Goal: Task Accomplishment & Management: Complete application form

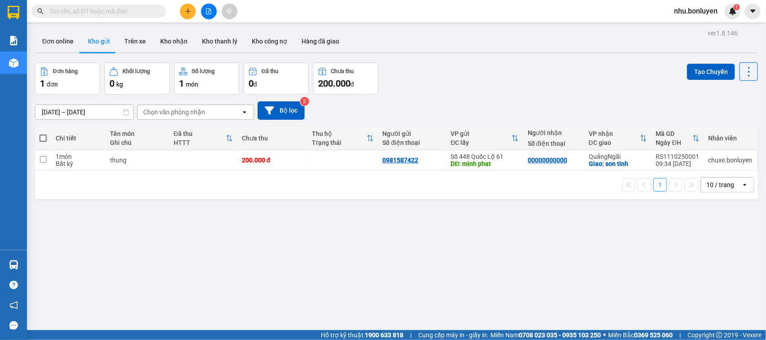
drag, startPoint x: 188, startPoint y: 16, endPoint x: 207, endPoint y: 21, distance: 19.6
click at [188, 15] on button at bounding box center [188, 12] width 16 height 16
click at [215, 30] on div "Tạo đơn hàng" at bounding box center [223, 34] width 39 height 10
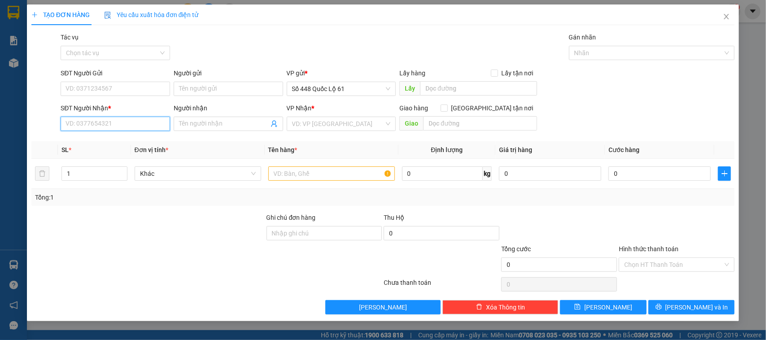
click at [109, 129] on input "SĐT Người Nhận *" at bounding box center [116, 124] width 110 height 14
type input "0983240679"
click at [114, 140] on div "0983240679 - NHỚT BÌNH ĐỊNH" at bounding box center [115, 142] width 99 height 10
type input "NHỚT BÌNH ĐỊNH"
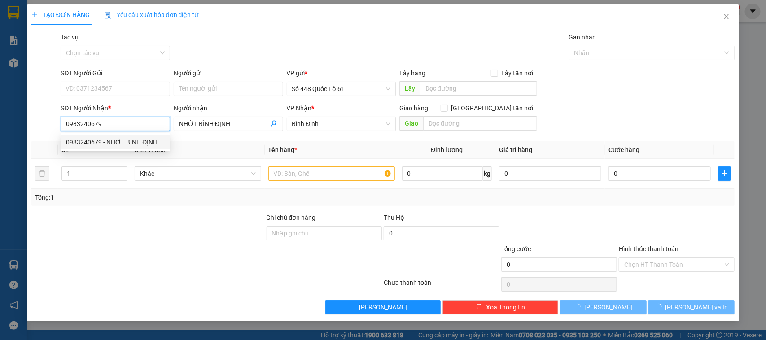
type input "1.000.000"
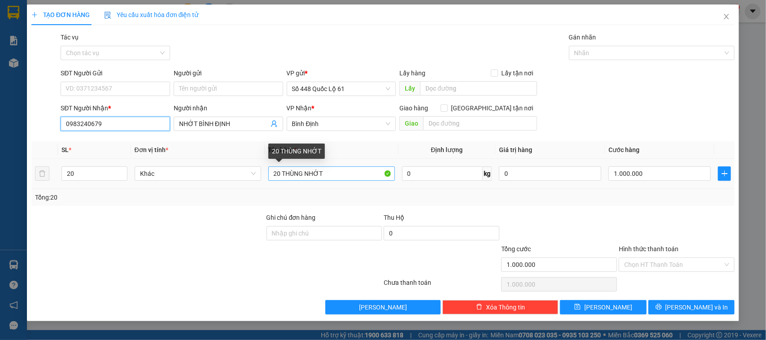
type input "0983240679"
click at [303, 172] on input "20 THÙNG NHỚT" at bounding box center [331, 174] width 127 height 14
click at [301, 172] on input "20 THÙNG NHỚT" at bounding box center [331, 174] width 127 height 14
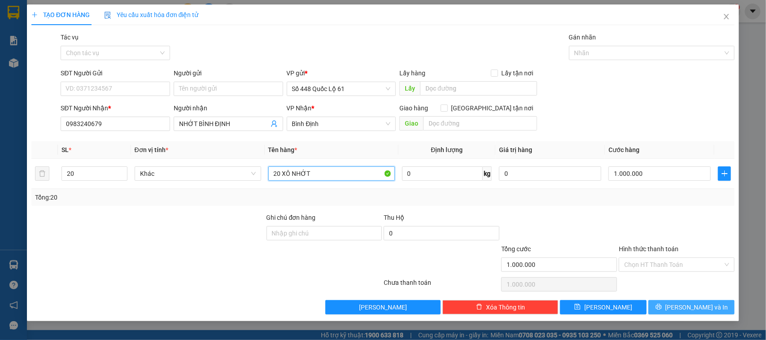
type input "20 XÔ NHỚT"
click at [667, 309] on button "Lưu và In" at bounding box center [692, 307] width 86 height 14
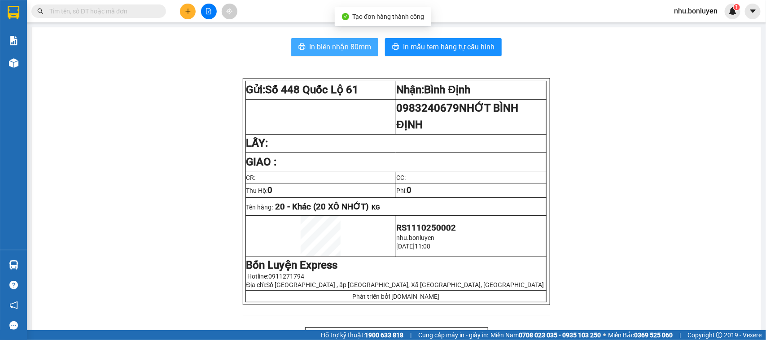
click at [350, 47] on span "In biên nhận 80mm" at bounding box center [340, 46] width 62 height 11
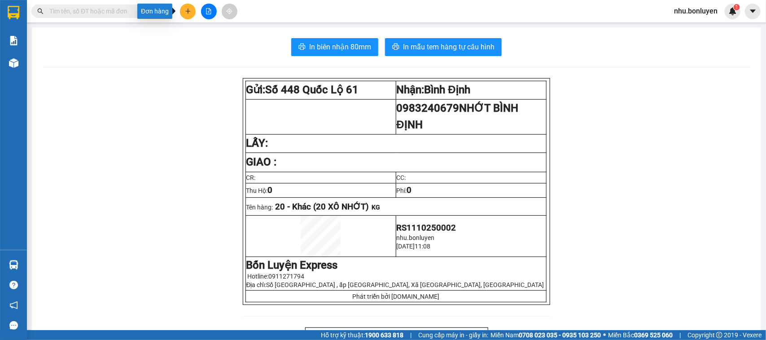
click at [183, 9] on button at bounding box center [188, 12] width 16 height 16
click at [195, 25] on div "Tạo đơn hàng" at bounding box center [218, 33] width 67 height 17
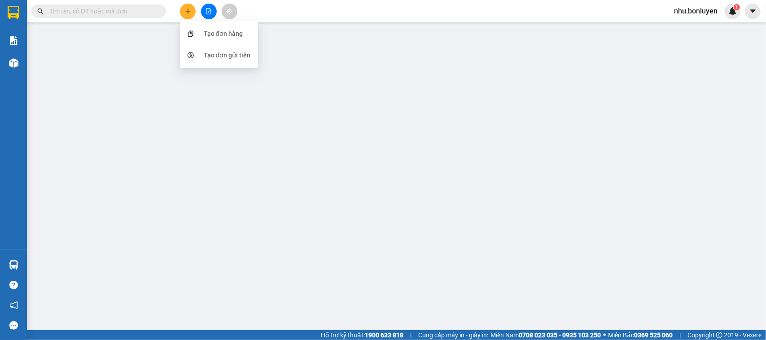
click at [196, 28] on div "TẠO ĐƠN HÀNG Yêu cầu xuất hóa đơn điện tử Transit Pickup Surcharge Ids Transit …" at bounding box center [383, 159] width 704 height 310
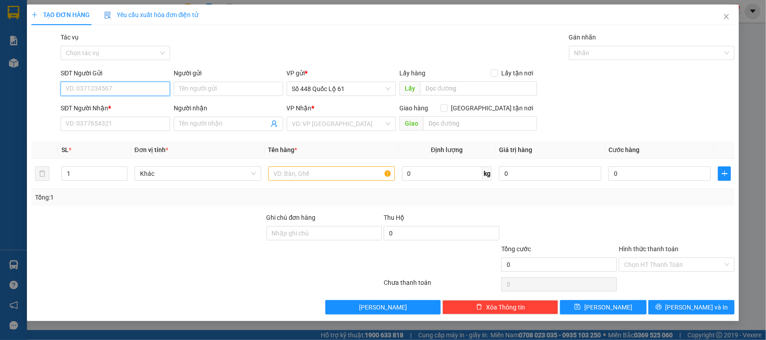
click at [127, 88] on input "SĐT Người Gửi" at bounding box center [116, 89] width 110 height 14
click at [249, 88] on input "Người gửi" at bounding box center [229, 89] width 110 height 14
type input "LY PQ"
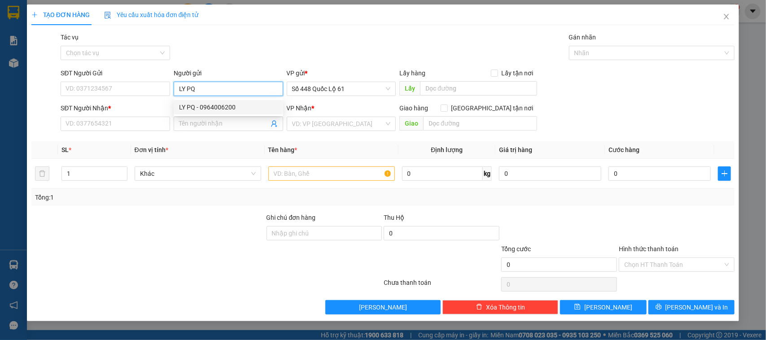
click at [208, 103] on div "LY PQ - 0964006200" at bounding box center [228, 107] width 99 height 10
type input "0964006200"
drag, startPoint x: 200, startPoint y: 88, endPoint x: 174, endPoint y: 87, distance: 26.5
click at [164, 88] on div "SĐT Người Gửi 0964006200 Người gửi LY PQ LY PQ VP gửi * Số 448 Quốc Lộ 61 Lấy h…" at bounding box center [398, 83] width 678 height 31
type input "LY PQ"
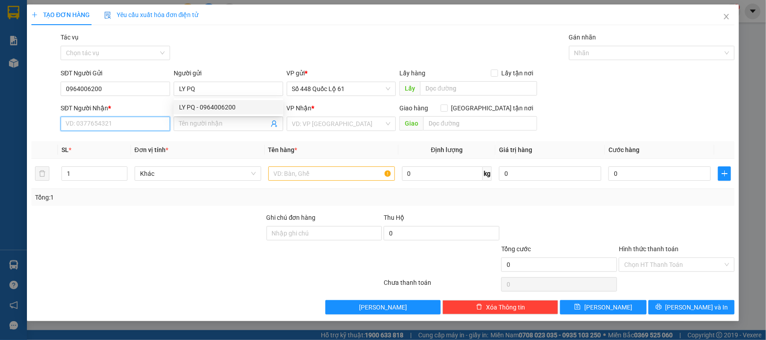
click at [145, 128] on input "SĐT Người Nhận *" at bounding box center [116, 124] width 110 height 14
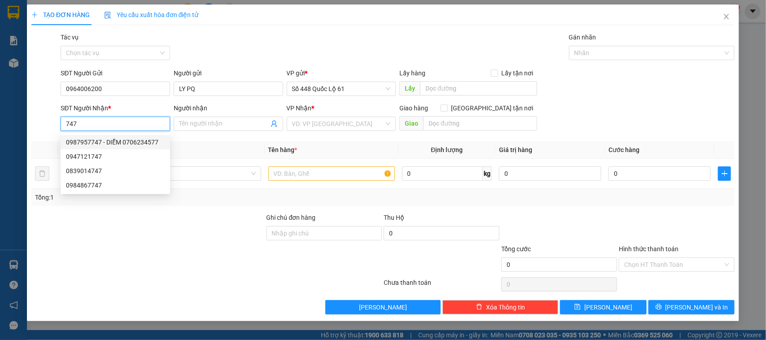
click at [133, 145] on div "0987957747 - DIỄM 0706234577" at bounding box center [115, 142] width 99 height 10
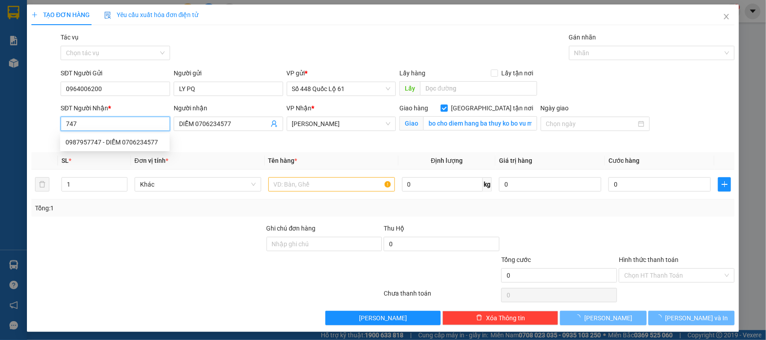
type input "0987957747"
type input "DIỄM 0706234577"
checkbox input "true"
type input "bo cho diem hang ba thuy ko bo vu map"
type input "1.000"
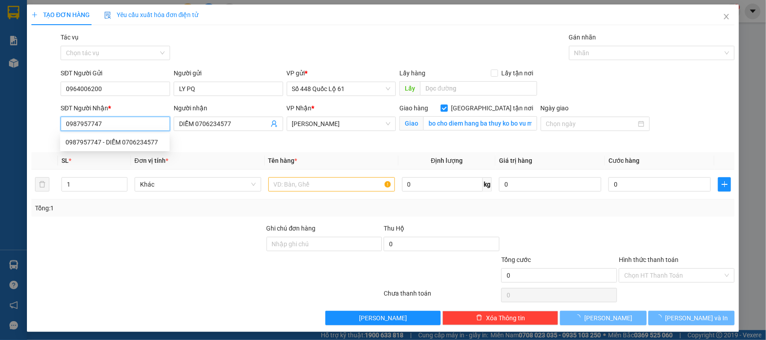
type input "1.000"
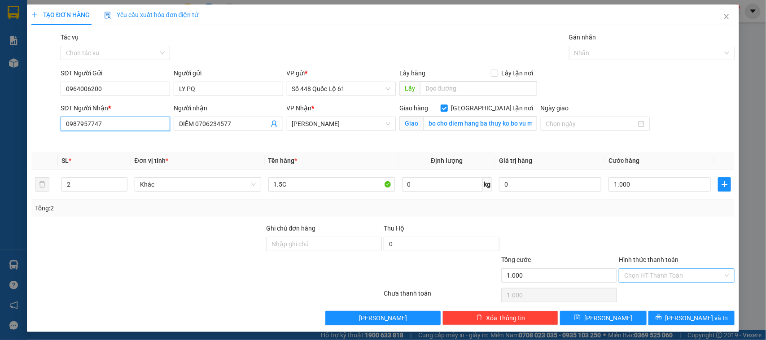
type input "0987957747"
drag, startPoint x: 645, startPoint y: 278, endPoint x: 646, endPoint y: 293, distance: 14.9
click at [645, 280] on input "Hình thức thanh toán" at bounding box center [673, 275] width 99 height 13
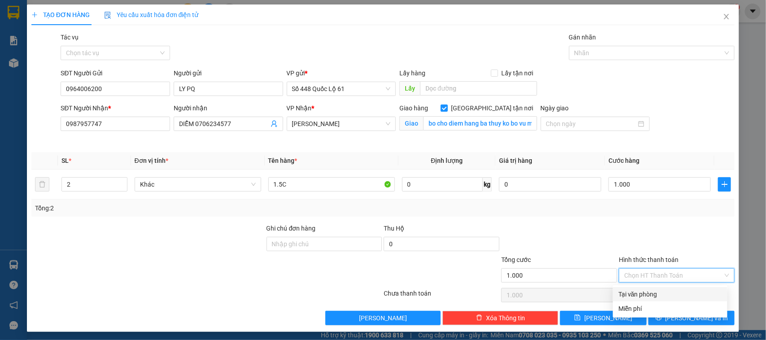
click at [646, 295] on div "Tại văn phòng" at bounding box center [671, 295] width 104 height 10
type input "0"
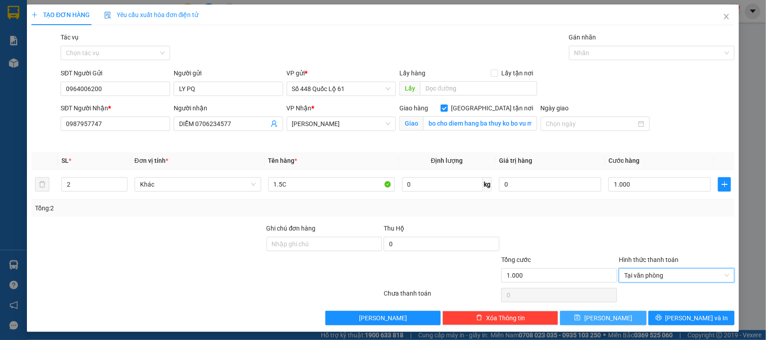
click at [611, 321] on button "Lưu" at bounding box center [603, 318] width 86 height 14
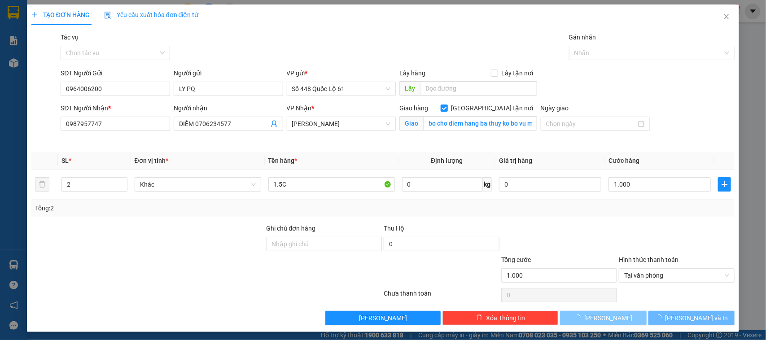
checkbox input "false"
type input "0"
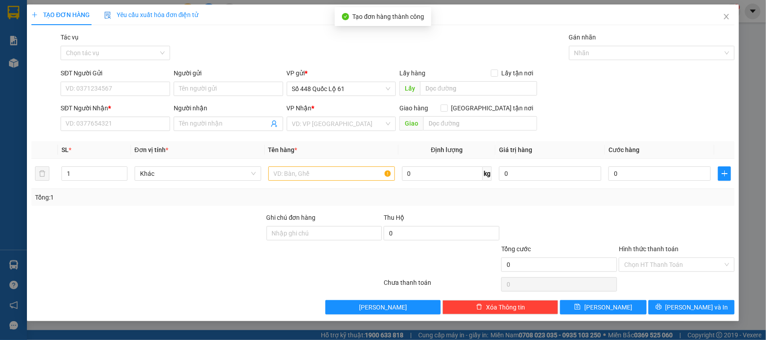
click at [221, 76] on div "Người gửi" at bounding box center [229, 73] width 110 height 10
click at [221, 82] on input "Người gửi" at bounding box center [229, 89] width 110 height 14
click at [219, 88] on input "Người gửi" at bounding box center [229, 89] width 110 height 14
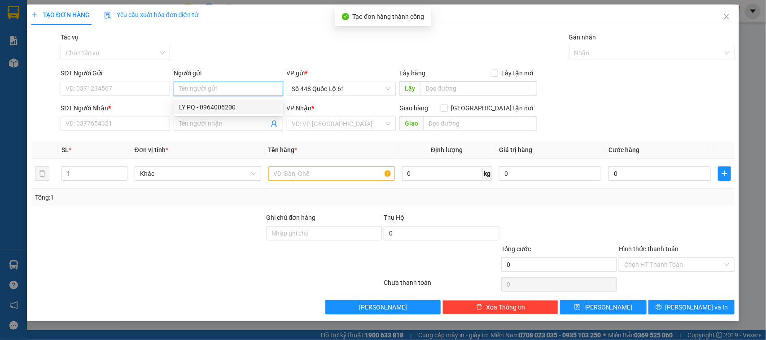
click at [204, 109] on div "LY PQ - 0964006200" at bounding box center [228, 107] width 99 height 10
type input "0964006200"
type input "LY PQ"
click at [133, 129] on input "SĐT Người Nhận *" at bounding box center [116, 124] width 110 height 14
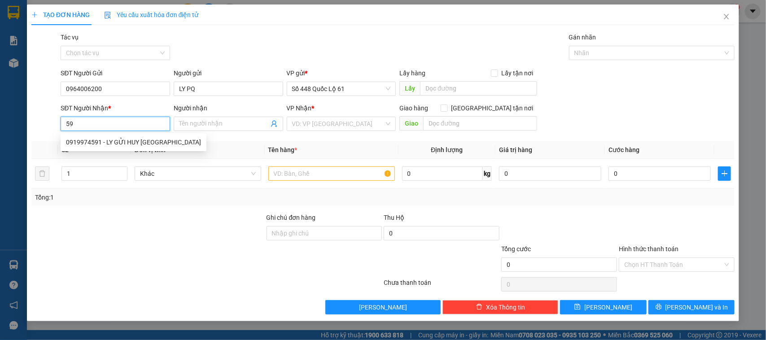
type input "5"
click at [107, 138] on div "0964358907 - HOÀI" at bounding box center [115, 142] width 99 height 10
type input "0964358907"
type input "HOÀI"
checkbox input "true"
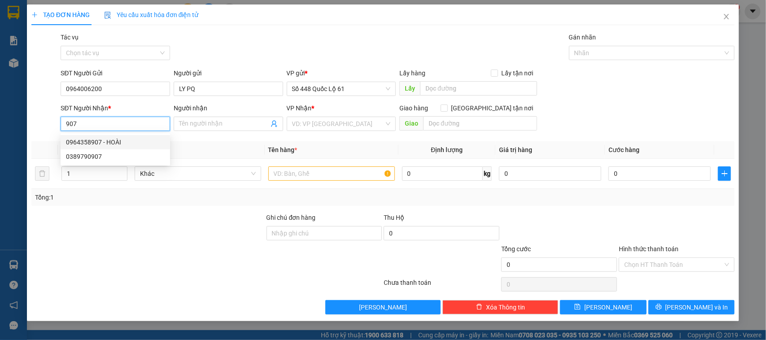
type input "CAM RANH"
type input "1.000"
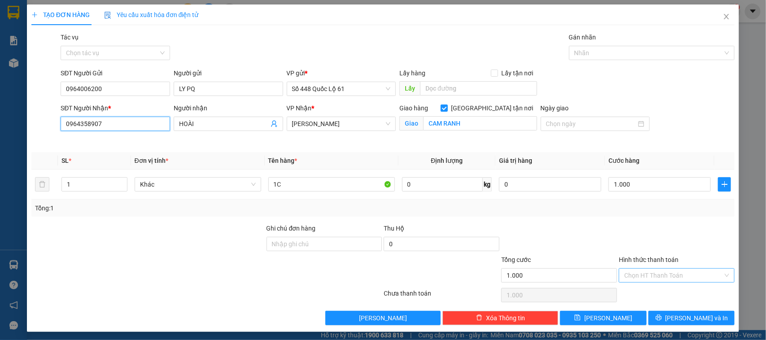
type input "0964358907"
click at [672, 279] on input "Hình thức thanh toán" at bounding box center [673, 275] width 99 height 13
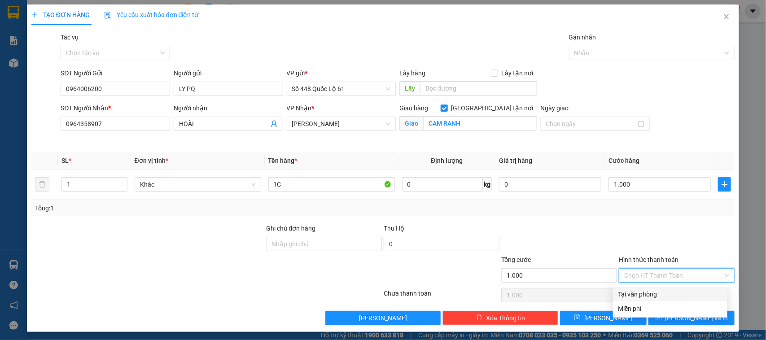
click at [650, 296] on div "Tại văn phòng" at bounding box center [671, 295] width 104 height 10
type input "0"
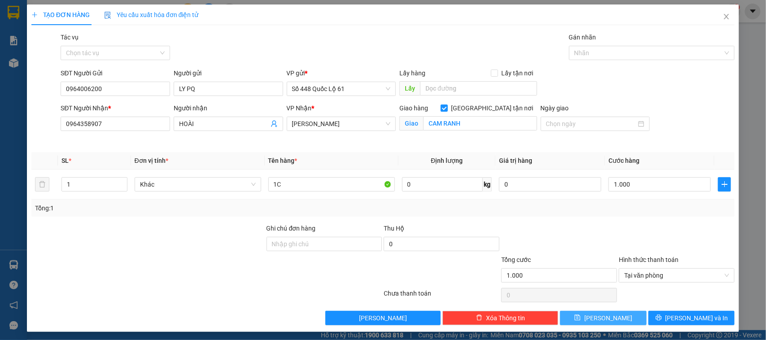
click at [621, 319] on button "Lưu" at bounding box center [603, 318] width 86 height 14
checkbox input "false"
type input "0"
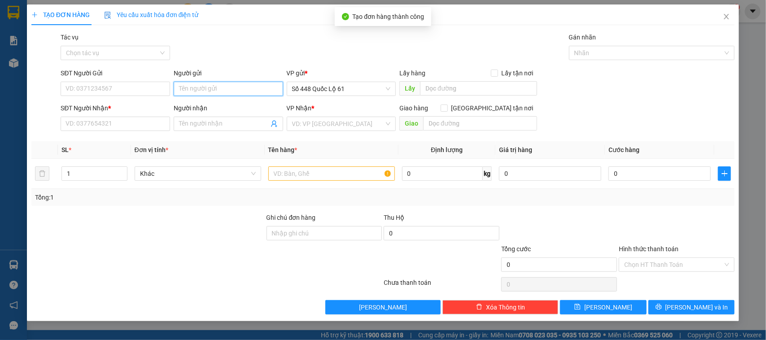
click at [213, 93] on input "Người gửi" at bounding box center [229, 89] width 110 height 14
click at [199, 102] on div "LY PQ - 0964006200" at bounding box center [228, 107] width 99 height 10
type input "0964006200"
type input "LY PQ"
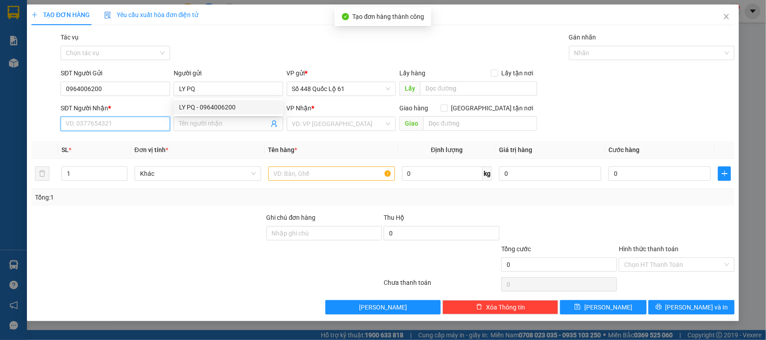
click at [139, 127] on input "SĐT Người Nhận *" at bounding box center [116, 124] width 110 height 14
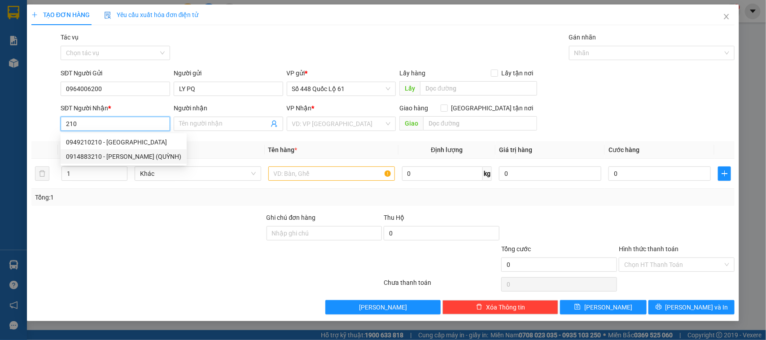
click at [138, 155] on div "0914883210 - PHAN RANG (QUỲNH)" at bounding box center [123, 157] width 115 height 10
type input "0914883210"
type input "PHAN RANG (QUỲNH)"
checkbox input "true"
type input "PHAN RANG"
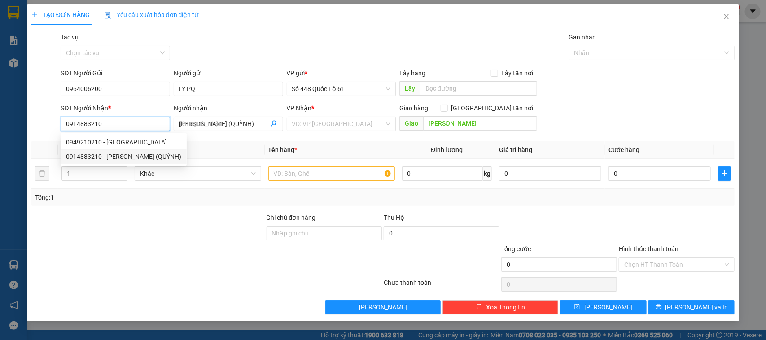
type input "1.000"
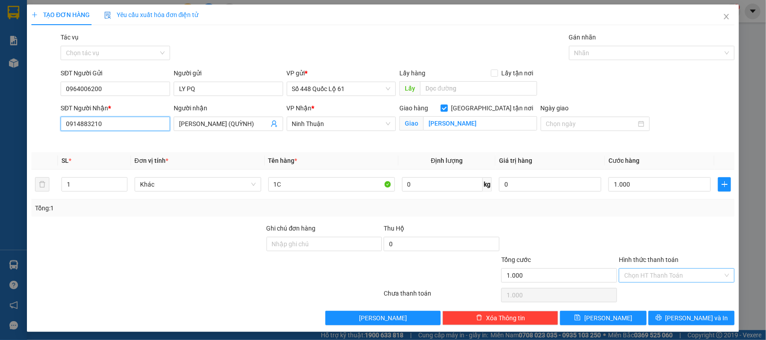
type input "0914883210"
drag, startPoint x: 664, startPoint y: 273, endPoint x: 661, endPoint y: 283, distance: 10.9
click at [664, 275] on input "Hình thức thanh toán" at bounding box center [673, 275] width 99 height 13
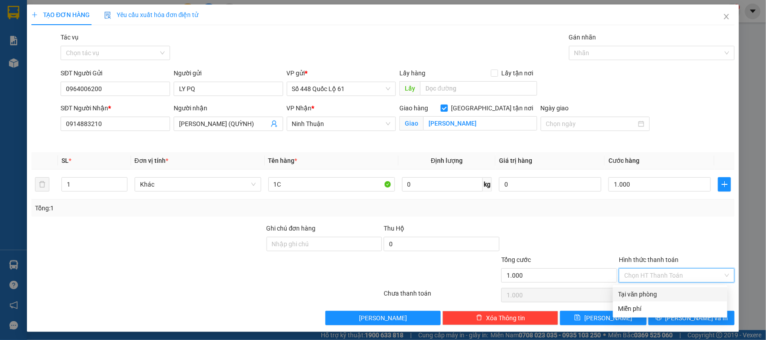
drag, startPoint x: 650, startPoint y: 292, endPoint x: 616, endPoint y: 318, distance: 42.6
click at [650, 292] on div "Tại văn phòng" at bounding box center [671, 295] width 104 height 10
type input "0"
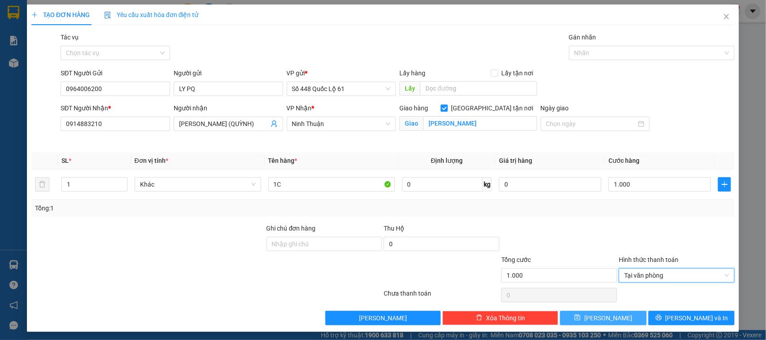
click at [615, 319] on button "Lưu" at bounding box center [603, 318] width 86 height 14
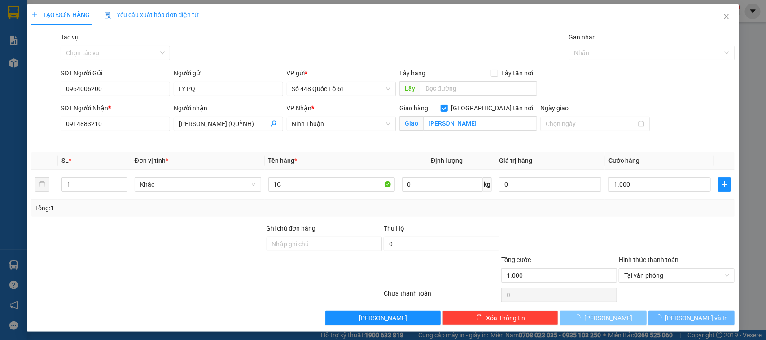
checkbox input "false"
type input "0"
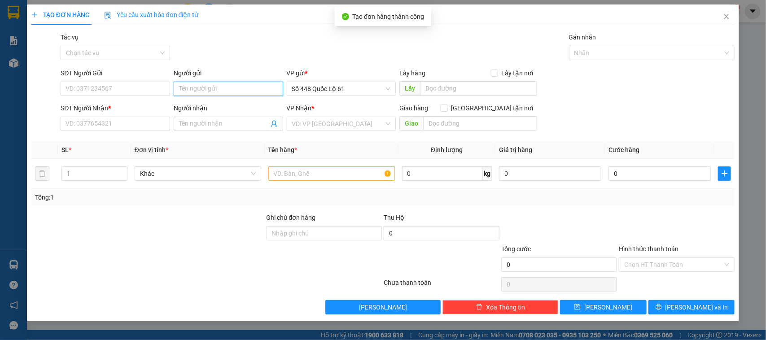
click at [200, 84] on input "Người gửi" at bounding box center [229, 89] width 110 height 14
drag, startPoint x: 211, startPoint y: 100, endPoint x: 207, endPoint y: 106, distance: 7.0
click at [211, 102] on div "LY PQ - 0964006200" at bounding box center [229, 107] width 110 height 14
type input "0964006200"
type input "LY PQ"
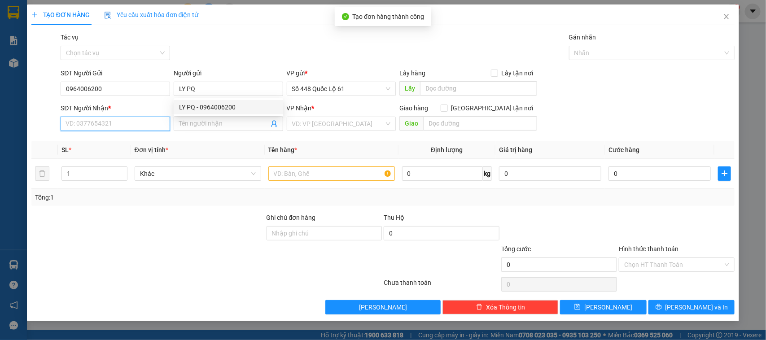
click at [160, 125] on input "SĐT Người Nhận *" at bounding box center [116, 124] width 110 height 14
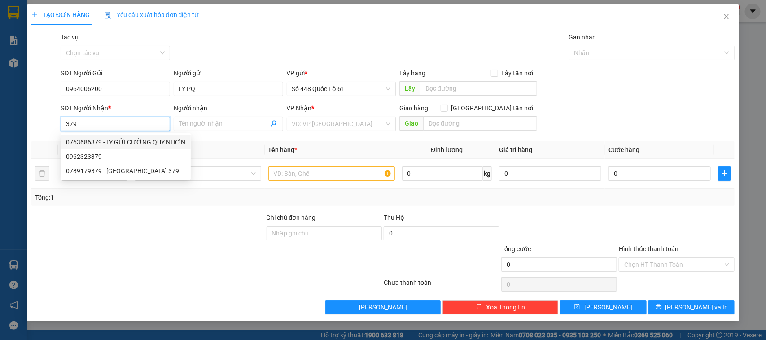
click at [154, 144] on div "0763686379 - LY GỬI CƯỜNG QUY NHƠN" at bounding box center [125, 142] width 119 height 10
type input "0763686379"
type input "LY GỬI CƯỜNG QUY NHƠN"
checkbox input "true"
type input "Q NHƠN"
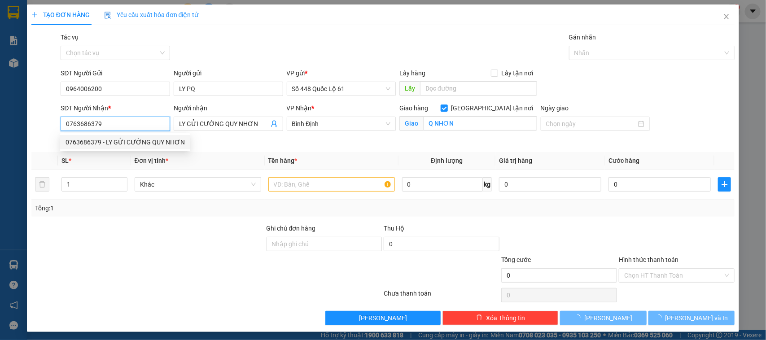
type input "1.000"
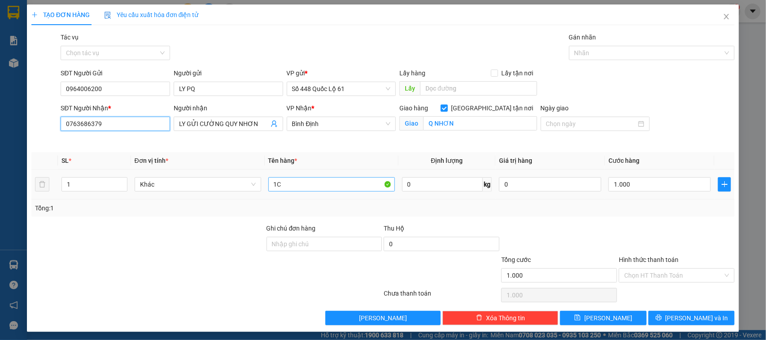
type input "0763686379"
click at [283, 185] on input "1C" at bounding box center [331, 184] width 127 height 14
type input "1"
type input "0,5C"
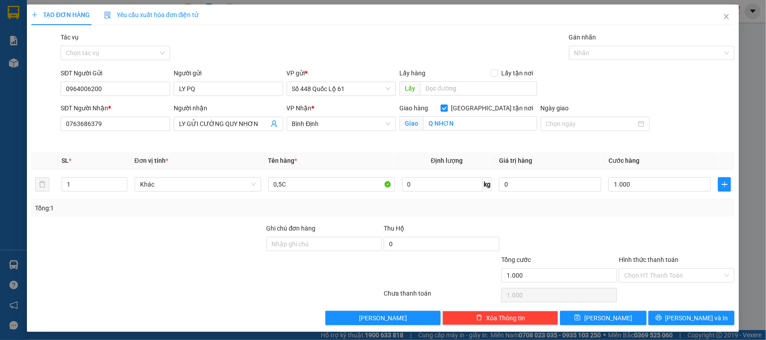
drag, startPoint x: 651, startPoint y: 273, endPoint x: 634, endPoint y: 299, distance: 31.1
click at [648, 277] on input "Hình thức thanh toán" at bounding box center [673, 275] width 99 height 13
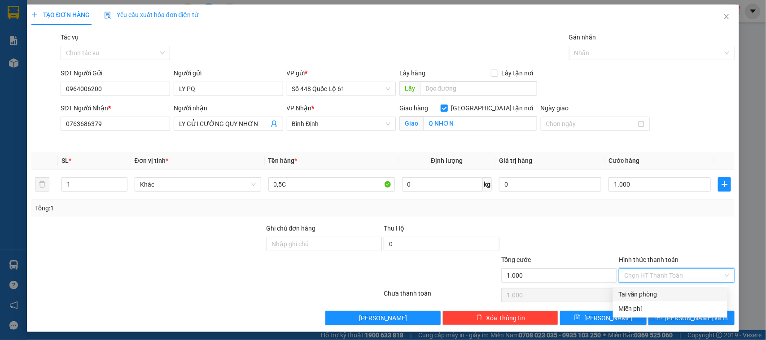
click at [633, 299] on div "Tại văn phòng" at bounding box center [671, 295] width 104 height 10
type input "0"
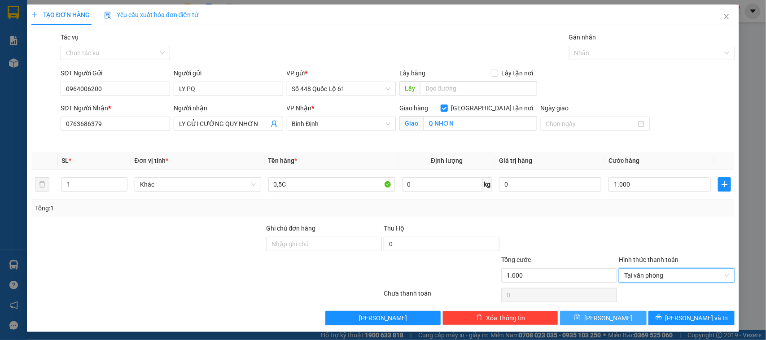
click at [615, 312] on button "Lưu" at bounding box center [603, 318] width 86 height 14
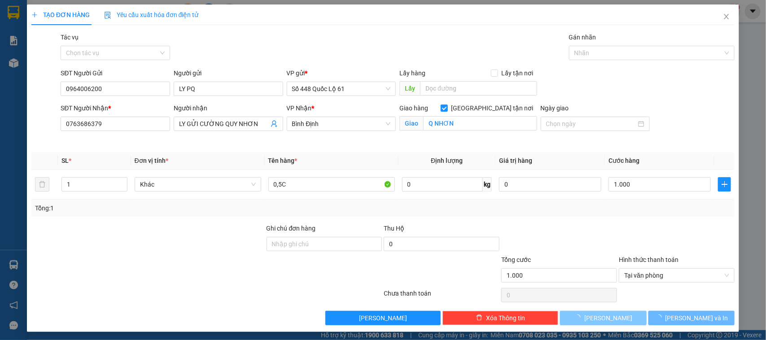
checkbox input "false"
type input "0"
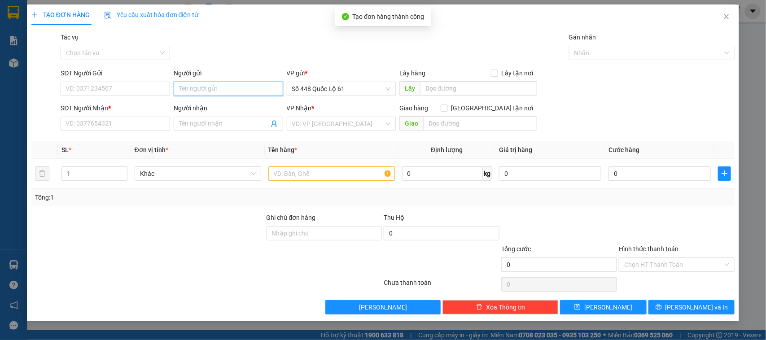
click at [215, 85] on input "Người gửi" at bounding box center [229, 89] width 110 height 14
drag, startPoint x: 193, startPoint y: 104, endPoint x: 162, endPoint y: 124, distance: 37.0
click at [192, 104] on div "LY PQ - 0964006200" at bounding box center [228, 107] width 99 height 10
type input "0964006200"
type input "LY PQ"
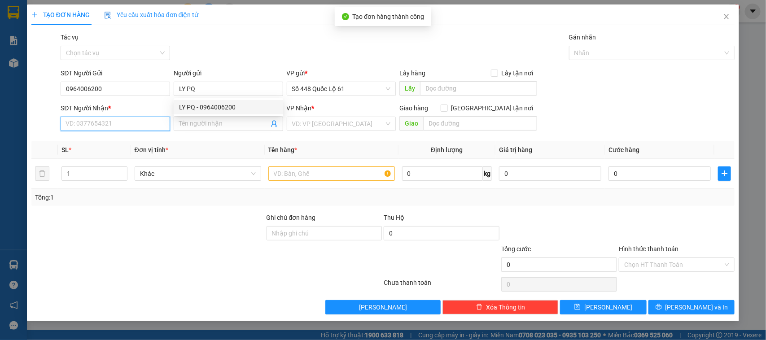
click at [162, 124] on input "SĐT Người Nhận *" at bounding box center [116, 124] width 110 height 14
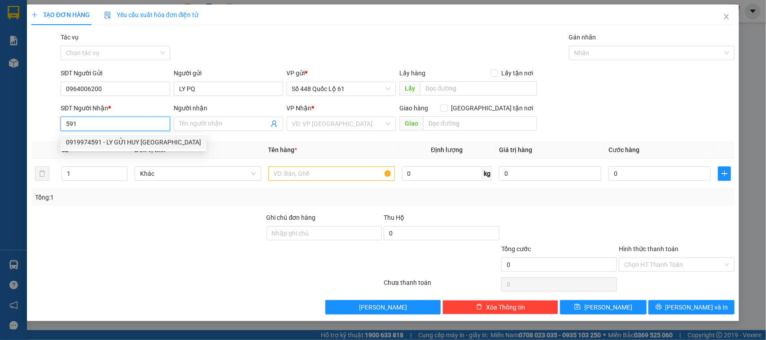
click at [146, 140] on div "0919974591 - LY GỬI HUY NHA TRANG" at bounding box center [133, 142] width 135 height 10
type input "0919974591"
type input "LY GỬI HUY NHA TRANG"
checkbox input "true"
type input "NHA TRANG"
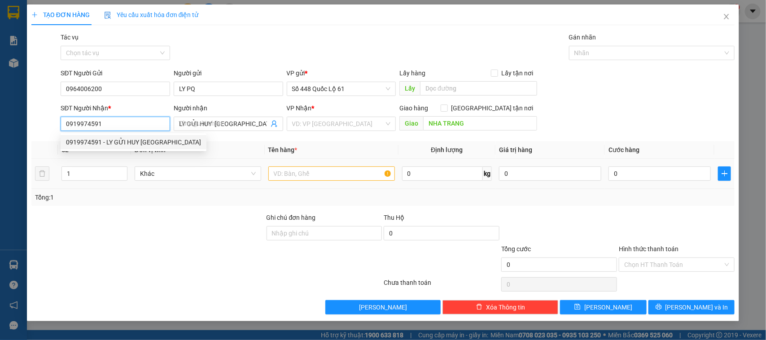
type input "1.000"
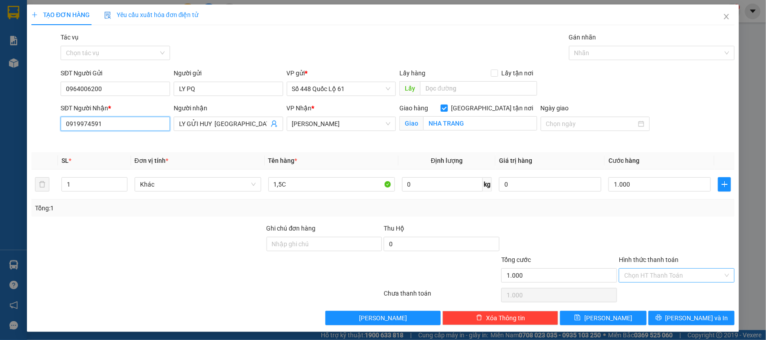
type input "0919974591"
drag, startPoint x: 625, startPoint y: 278, endPoint x: 623, endPoint y: 292, distance: 13.6
click at [625, 279] on input "Hình thức thanh toán" at bounding box center [673, 275] width 99 height 13
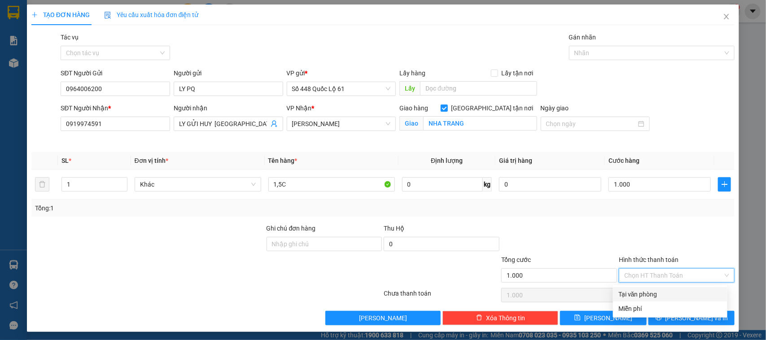
click at [623, 293] on div "Tại văn phòng" at bounding box center [671, 295] width 104 height 10
type input "0"
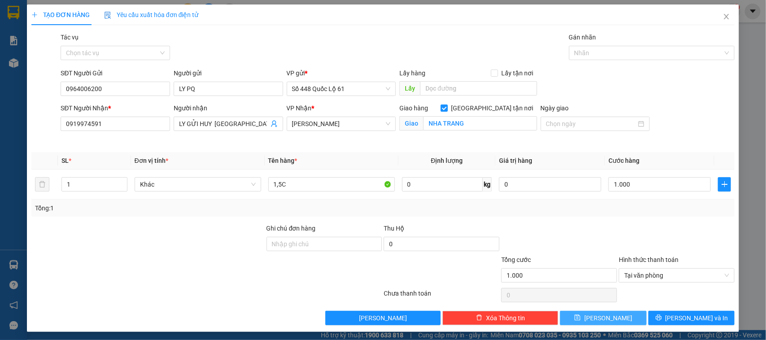
click at [611, 320] on button "Lưu" at bounding box center [603, 318] width 86 height 14
checkbox input "false"
type input "0"
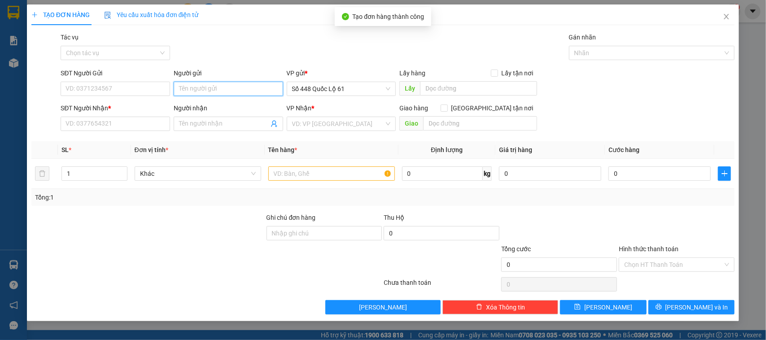
click at [238, 95] on input "Người gửi" at bounding box center [229, 89] width 110 height 14
drag, startPoint x: 194, startPoint y: 103, endPoint x: 149, endPoint y: 125, distance: 50.6
click at [192, 104] on div "LY PQ - 0964006200" at bounding box center [228, 107] width 99 height 10
type input "0964006200"
type input "LY PQ"
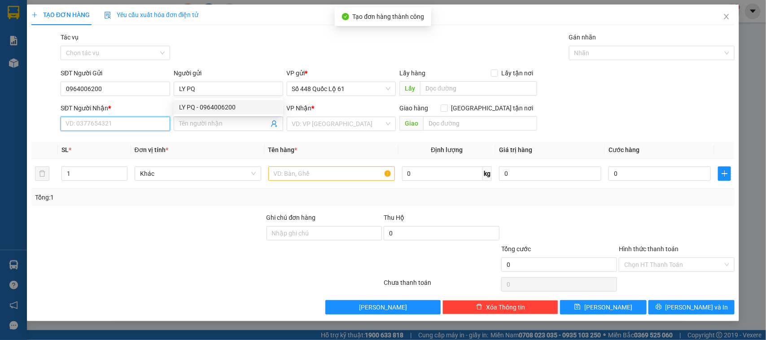
click at [149, 125] on input "SĐT Người Nhận *" at bounding box center [116, 124] width 110 height 14
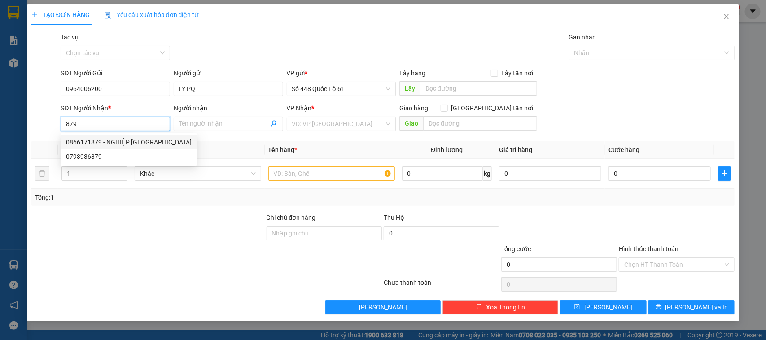
drag, startPoint x: 133, startPoint y: 142, endPoint x: 131, endPoint y: 136, distance: 6.7
click at [133, 142] on div "0866171879 - NGHIỆP VẠN GIÃ" at bounding box center [129, 142] width 126 height 10
type input "0866171879"
type input "NGHIỆP VẠN GIÃ"
checkbox input "true"
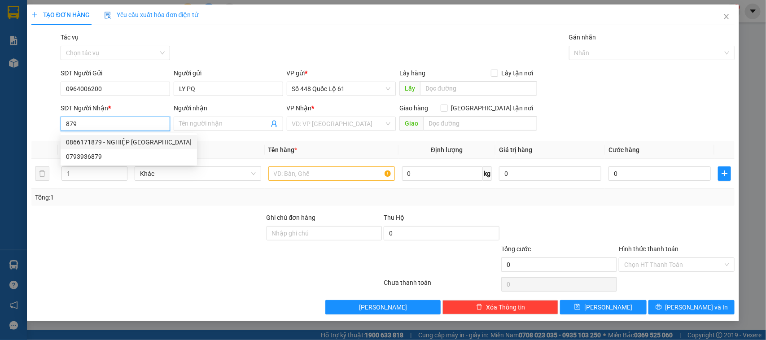
type input "van gia"
type input "1.000"
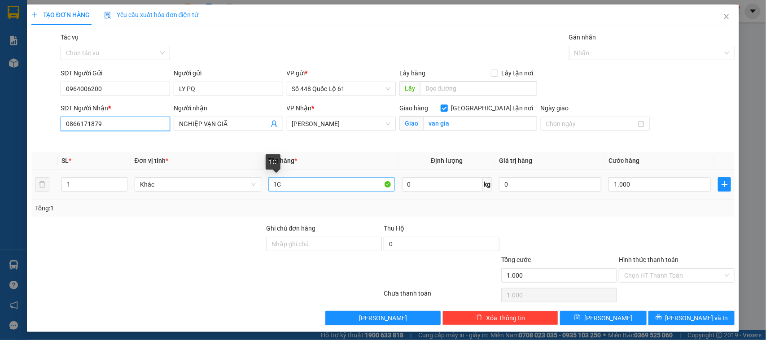
type input "0866171879"
click at [276, 189] on input "1C" at bounding box center [331, 184] width 127 height 14
type input "1,5C"
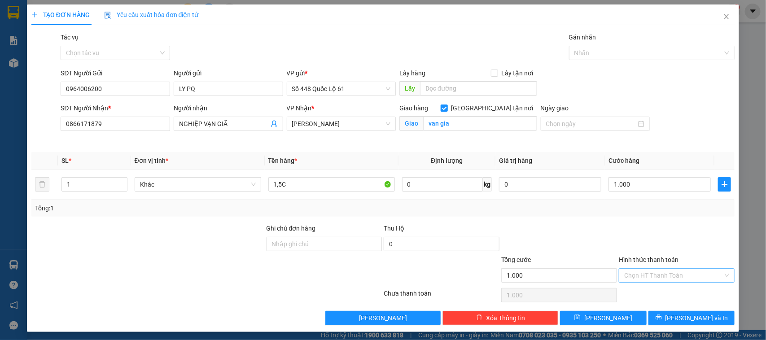
drag, startPoint x: 647, startPoint y: 270, endPoint x: 620, endPoint y: 286, distance: 31.0
click at [645, 272] on input "Hình thức thanh toán" at bounding box center [673, 275] width 99 height 13
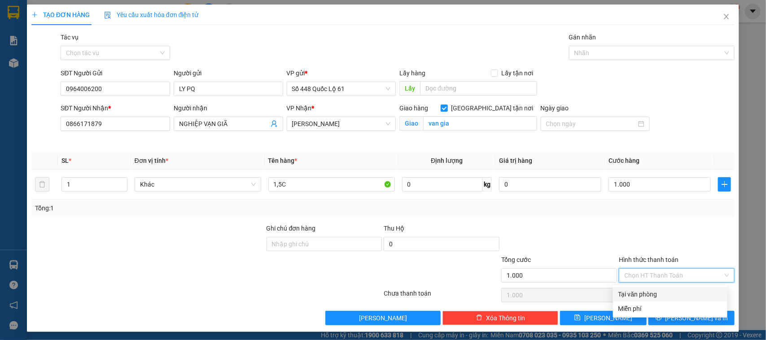
drag, startPoint x: 620, startPoint y: 293, endPoint x: 610, endPoint y: 308, distance: 18.2
click at [620, 294] on div "Tại văn phòng" at bounding box center [671, 295] width 104 height 10
type input "0"
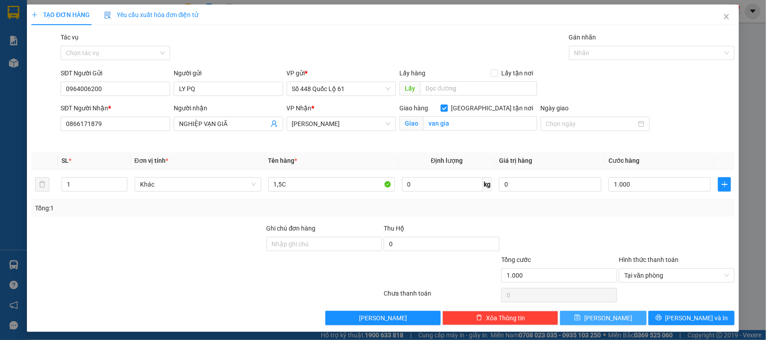
click at [605, 315] on span "Lưu" at bounding box center [609, 318] width 48 height 10
checkbox input "false"
type input "0"
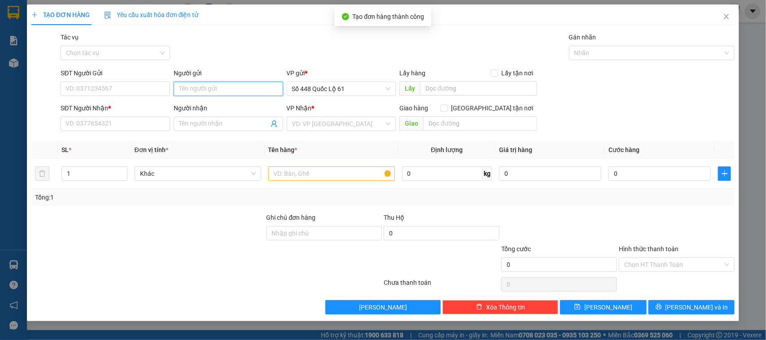
click at [239, 87] on input "Người gửi" at bounding box center [229, 89] width 110 height 14
click at [205, 100] on div "LY PQ - 0964006200" at bounding box center [229, 107] width 110 height 14
type input "0964006200"
type input "LY PQ"
click at [149, 128] on input "SĐT Người Nhận *" at bounding box center [116, 124] width 110 height 14
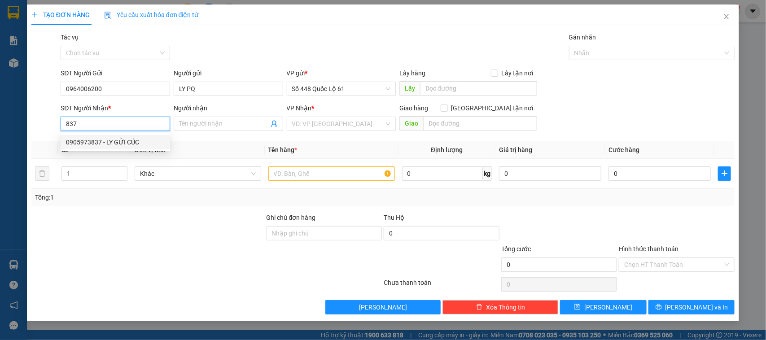
click at [140, 137] on div "0905973837 - LY GỬI CÚC" at bounding box center [115, 142] width 99 height 10
type input "0905973837"
type input "LY GỬI CÚC"
type input "1.000"
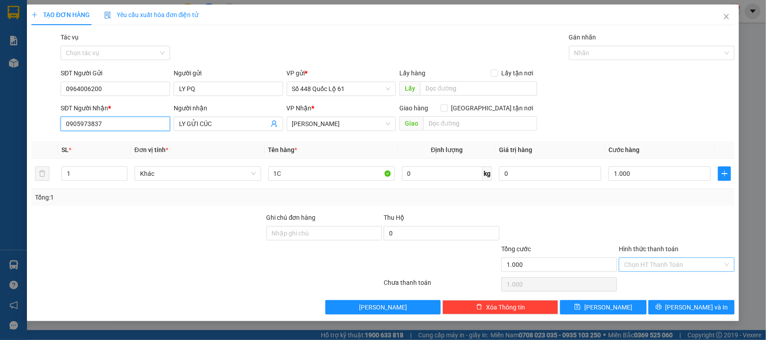
type input "0905973837"
click at [686, 263] on input "Hình thức thanh toán" at bounding box center [673, 264] width 99 height 13
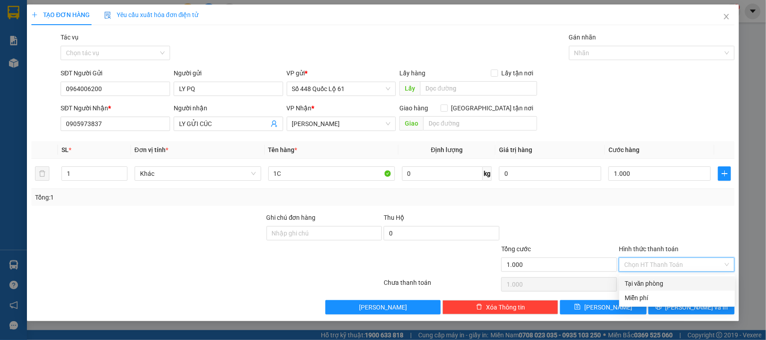
click at [655, 279] on div "Tại văn phòng" at bounding box center [677, 284] width 105 height 10
type input "0"
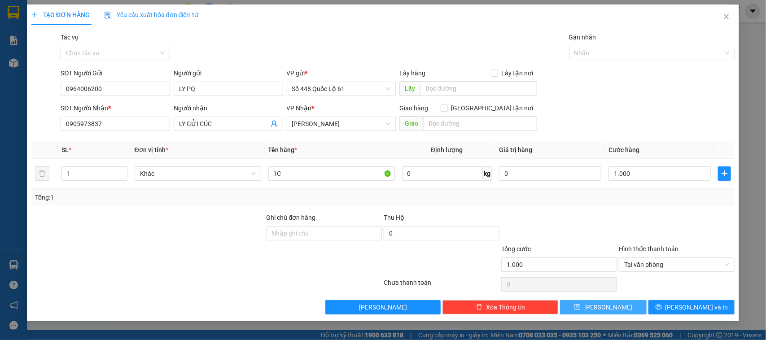
click at [620, 306] on button "Lưu" at bounding box center [603, 307] width 86 height 14
type input "0"
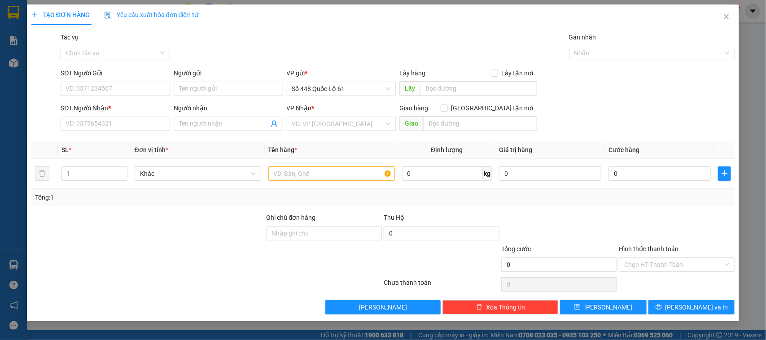
click at [202, 97] on div "Người gửi Tên người gửi" at bounding box center [229, 83] width 110 height 31
click at [210, 92] on input "Người gửi" at bounding box center [229, 89] width 110 height 14
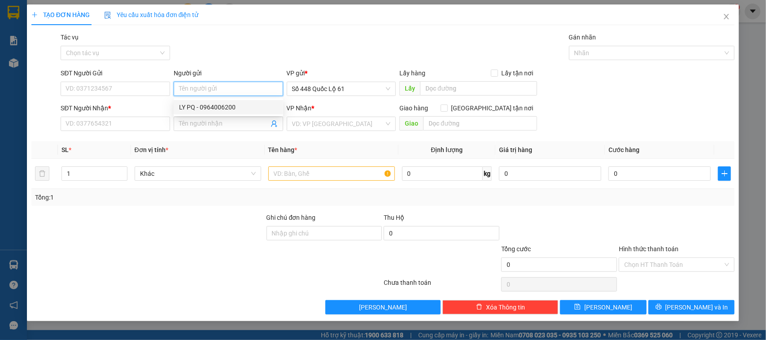
drag, startPoint x: 198, startPoint y: 108, endPoint x: 145, endPoint y: 126, distance: 56.4
click at [196, 108] on div "LY PQ - 0964006200" at bounding box center [228, 107] width 99 height 10
type input "0964006200"
type input "LY PQ"
click at [142, 126] on input "SĐT Người Nhận *" at bounding box center [116, 124] width 110 height 14
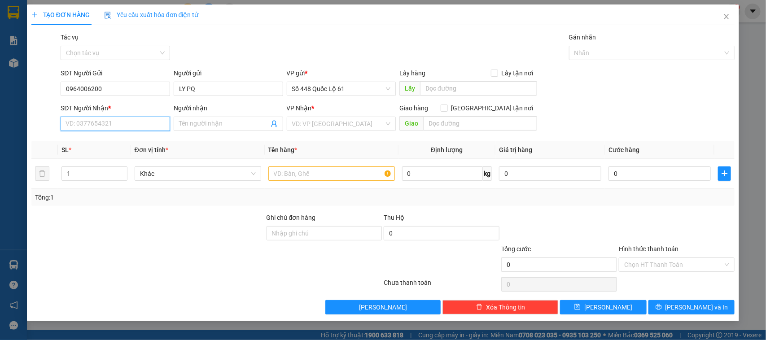
click at [142, 130] on input "SĐT Người Nhận *" at bounding box center [116, 124] width 110 height 14
click at [140, 126] on input "SĐT Người Nhận *" at bounding box center [116, 124] width 110 height 14
click at [220, 126] on input "Người nhận" at bounding box center [224, 124] width 90 height 10
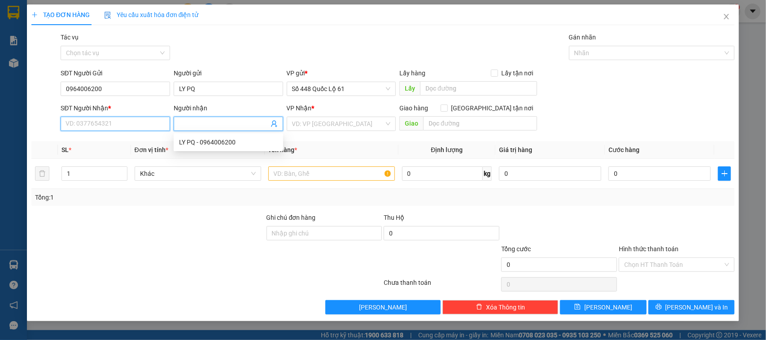
click at [127, 129] on input "SĐT Người Nhận *" at bounding box center [116, 124] width 110 height 14
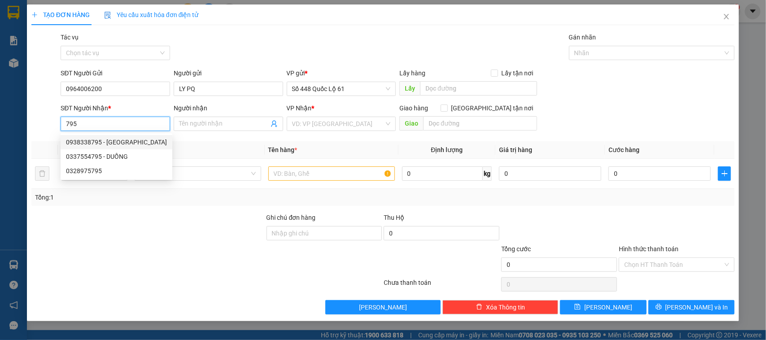
click at [128, 141] on div "0938338795 - THÁI SG" at bounding box center [116, 142] width 101 height 10
type input "0938338795"
type input "THÁI SG"
type input "400.000"
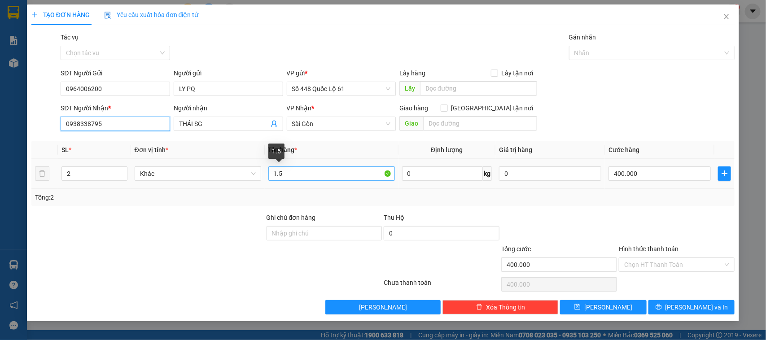
type input "0938338795"
click at [310, 178] on input "1.5" at bounding box center [331, 174] width 127 height 14
type input "1C"
type input "1"
click at [121, 178] on icon "down" at bounding box center [122, 176] width 3 height 3
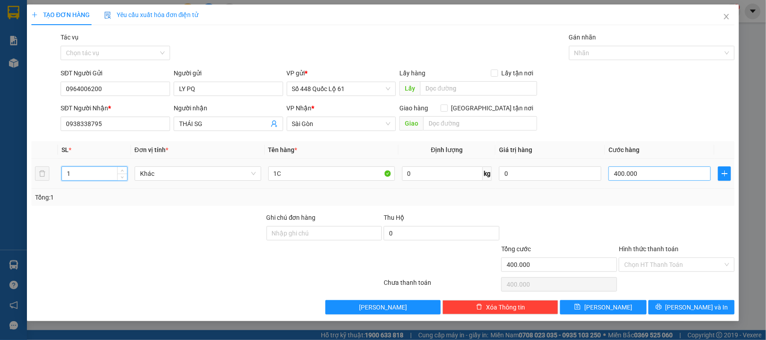
type input "0"
click at [655, 179] on input "0" at bounding box center [660, 174] width 102 height 14
type input "1"
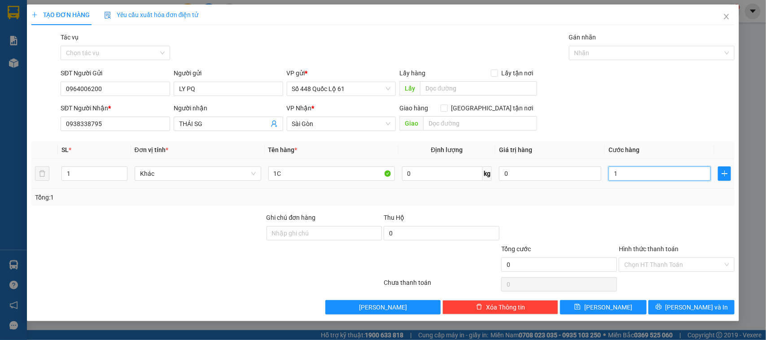
type input "1"
click at [596, 234] on div at bounding box center [560, 228] width 118 height 31
type input "1.000"
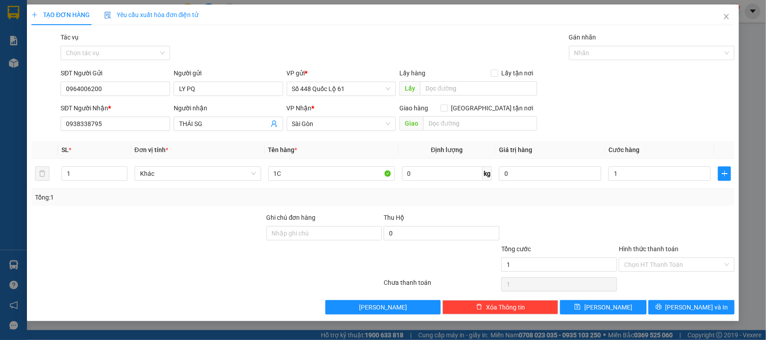
type input "1.000"
click at [600, 303] on button "Lưu" at bounding box center [603, 307] width 86 height 14
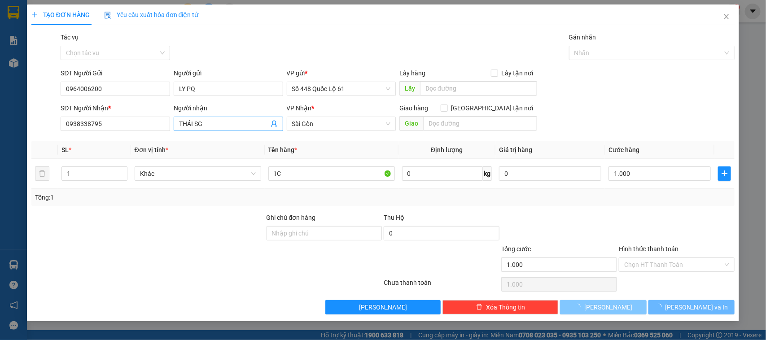
type input "0"
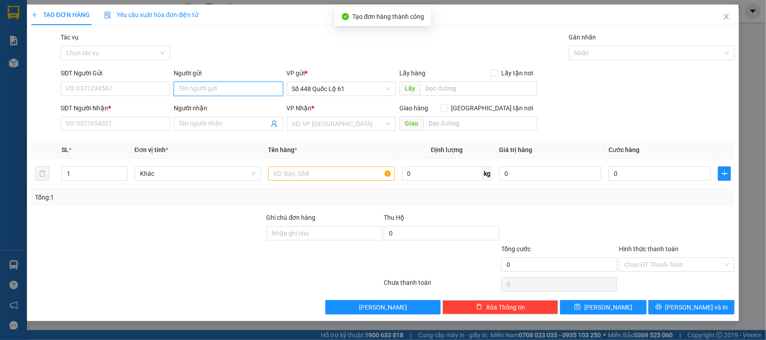
click at [198, 86] on input "Người gửi" at bounding box center [229, 89] width 110 height 14
click at [190, 107] on div "LY PQ - 0964006200" at bounding box center [228, 107] width 99 height 10
type input "0964006200"
type input "LY PQ"
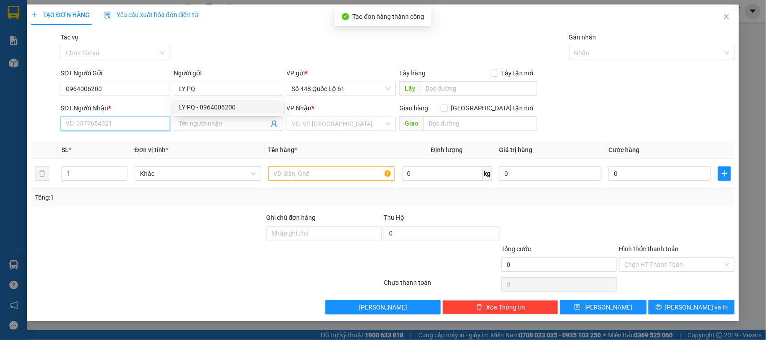
click at [154, 120] on input "SĐT Người Nhận *" at bounding box center [116, 124] width 110 height 14
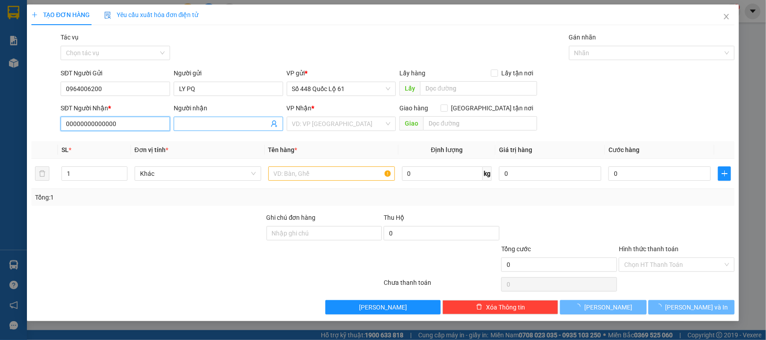
type input "00000000000000"
click at [180, 121] on input "Người nhận" at bounding box center [224, 124] width 90 height 10
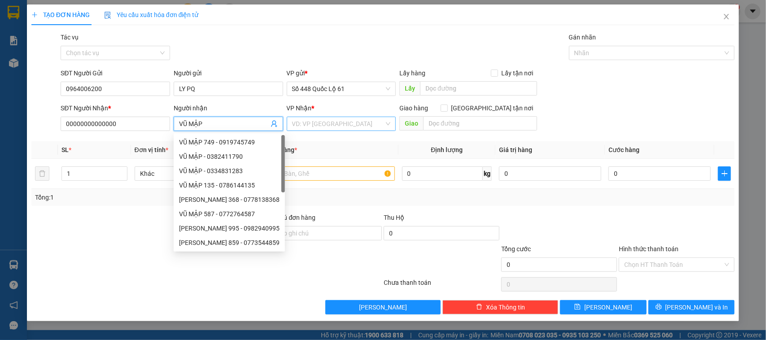
type input "VŨ MẬP"
click at [324, 123] on input "search" at bounding box center [338, 123] width 92 height 13
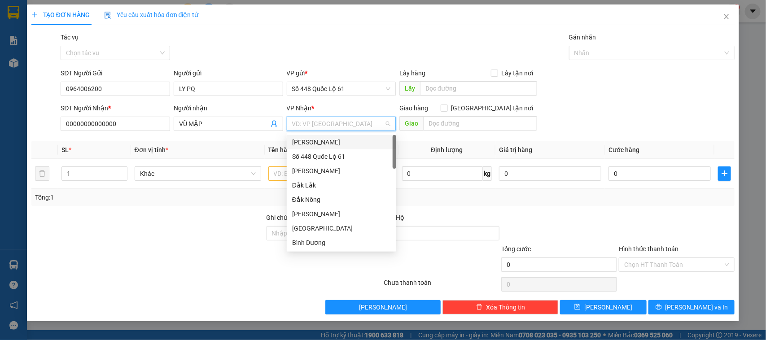
type input "K"
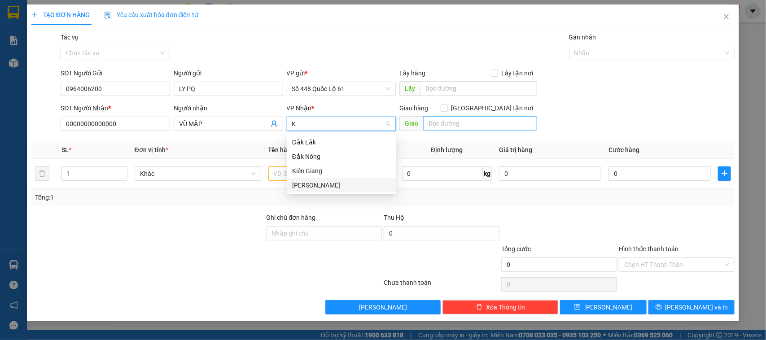
drag, startPoint x: 329, startPoint y: 188, endPoint x: 453, endPoint y: 129, distance: 138.0
click at [330, 187] on div "Khánh Hoà" at bounding box center [341, 185] width 99 height 10
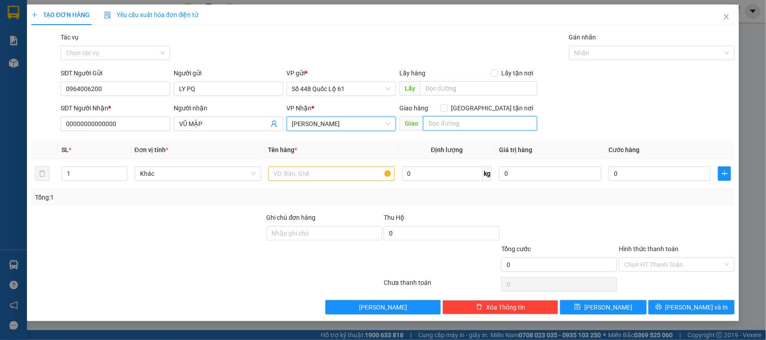
drag, startPoint x: 456, startPoint y: 127, endPoint x: 465, endPoint y: 122, distance: 10.2
click at [458, 126] on input "text" at bounding box center [480, 123] width 114 height 14
click at [447, 106] on input "Giao tận nơi" at bounding box center [444, 108] width 6 height 6
checkbox input "true"
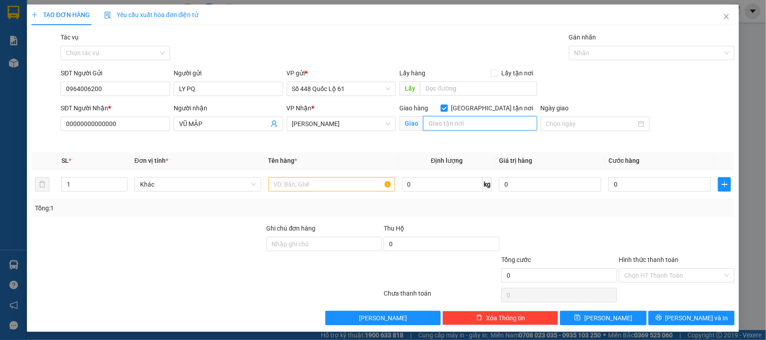
click at [472, 122] on input "text" at bounding box center [480, 123] width 114 height 14
type input "NHA TRANG"
click at [331, 190] on input "text" at bounding box center [331, 184] width 127 height 14
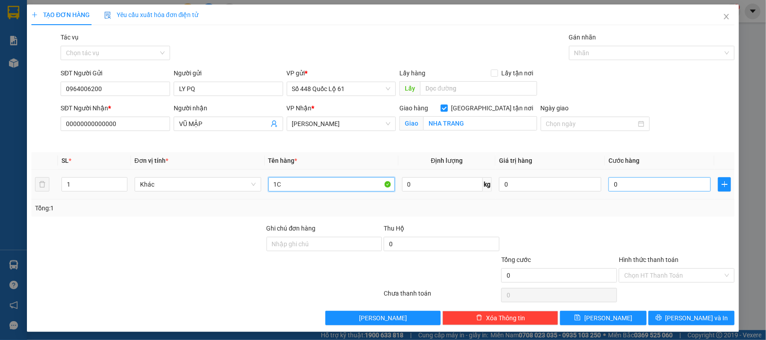
type input "1C"
drag, startPoint x: 616, startPoint y: 185, endPoint x: 609, endPoint y: 187, distance: 7.8
click at [617, 187] on input "0" at bounding box center [660, 184] width 102 height 14
type input "1"
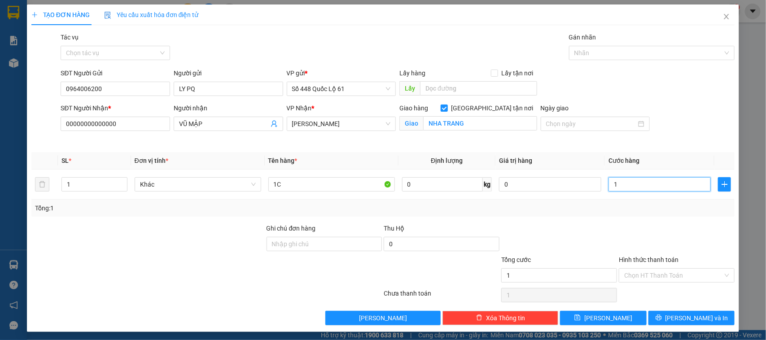
type input "1"
type input "1.000"
drag, startPoint x: 611, startPoint y: 218, endPoint x: 662, endPoint y: 338, distance: 129.8
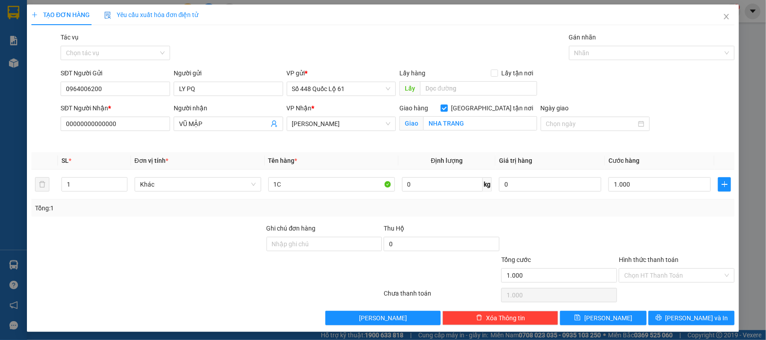
click at [611, 219] on div "Transit Pickup Surcharge Ids Transit Deliver Surcharge Ids Transit Deliver Surc…" at bounding box center [383, 178] width 704 height 293
click at [647, 275] on input "Hình thức thanh toán" at bounding box center [673, 275] width 99 height 13
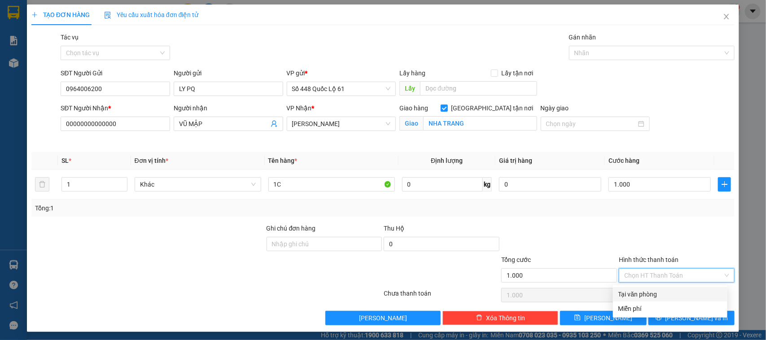
click at [638, 292] on div "Tại văn phòng" at bounding box center [671, 295] width 104 height 10
type input "0"
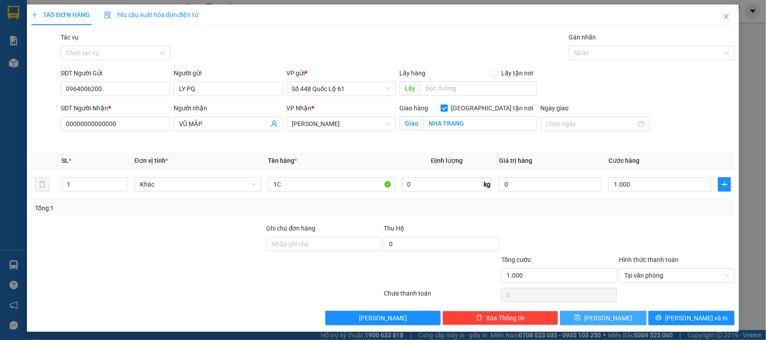
click at [621, 320] on button "Lưu" at bounding box center [603, 318] width 86 height 14
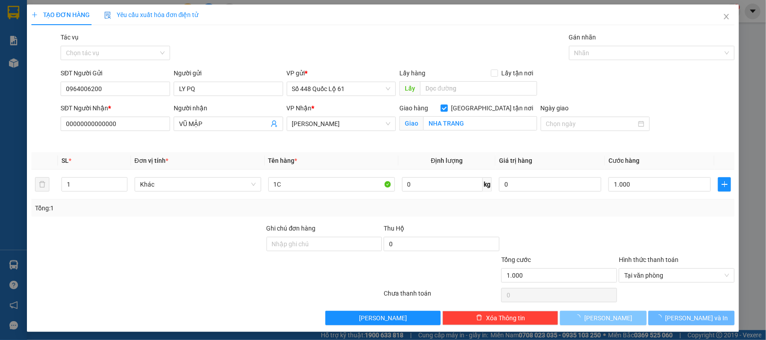
checkbox input "false"
type input "0"
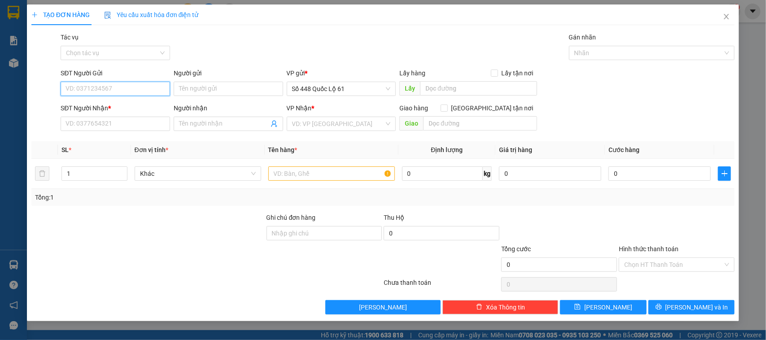
click at [134, 88] on input "SĐT Người Gửi" at bounding box center [116, 89] width 110 height 14
type input "8"
click at [121, 108] on div "0765876968" at bounding box center [115, 107] width 99 height 10
type input "0765876968"
type input "SA DEC"
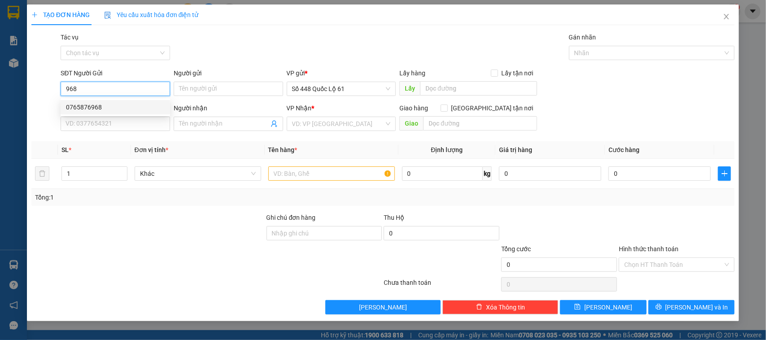
type input "00000000000"
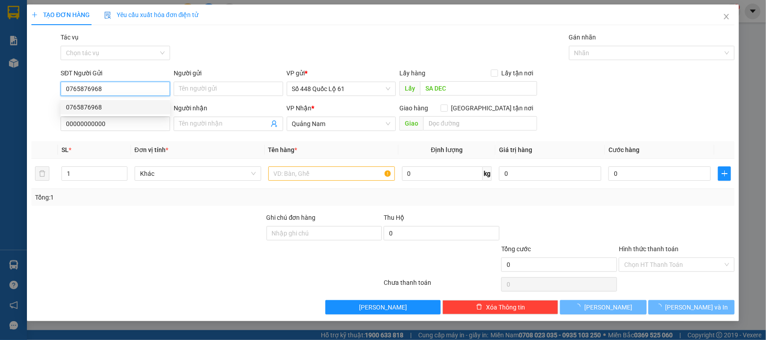
type input "100.000"
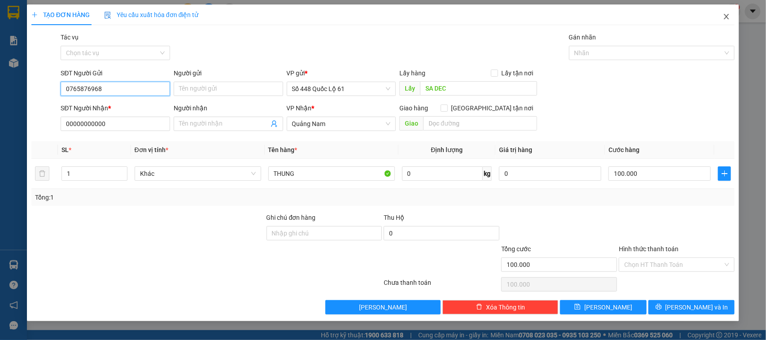
type input "0765876968"
click at [731, 16] on span "Close" at bounding box center [726, 16] width 25 height 25
